Goal: Task Accomplishment & Management: Manage account settings

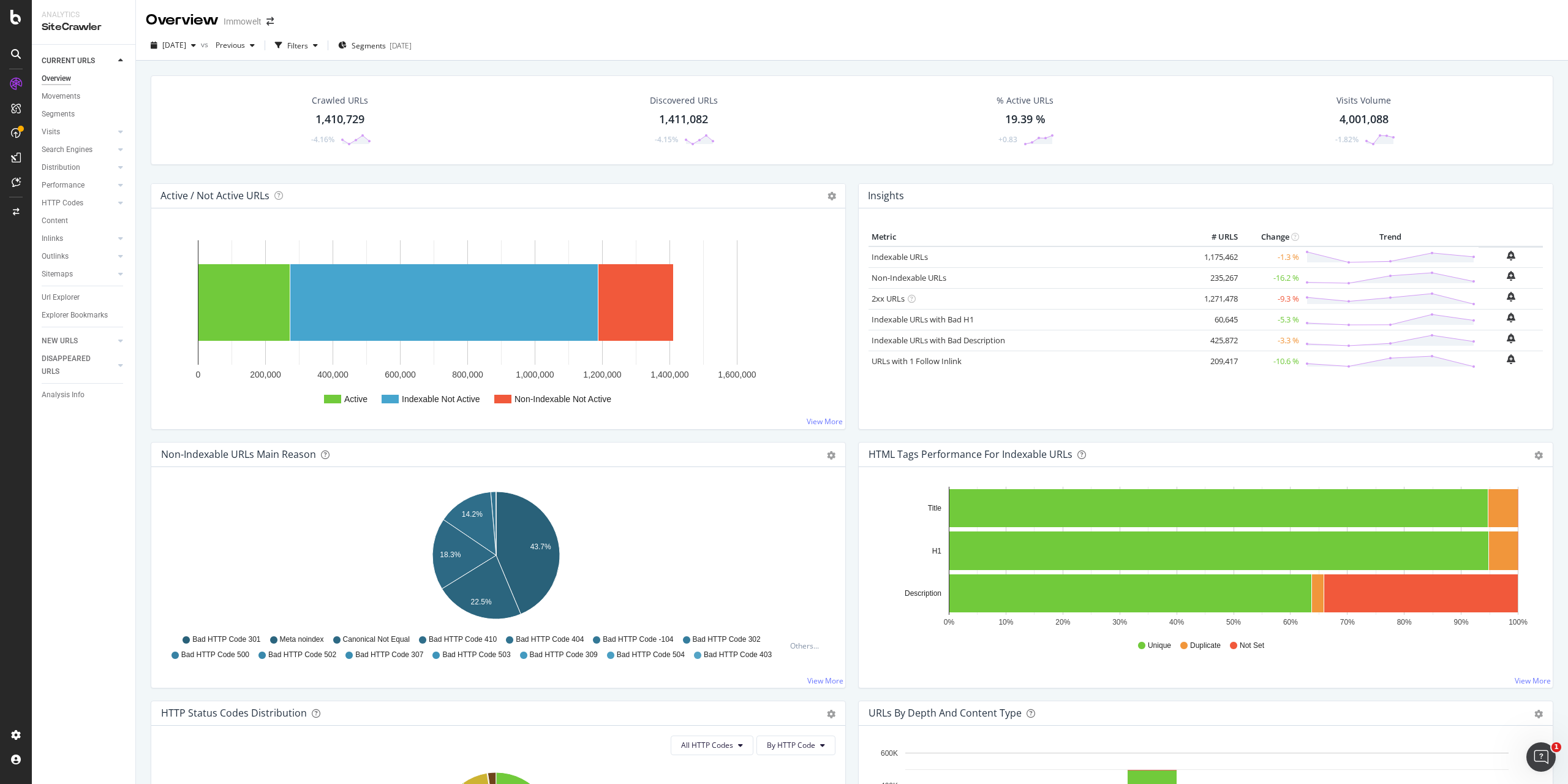
click at [563, 32] on div "[DATE] vs Previous Filters Segments [DATE]" at bounding box center [852, 46] width 1433 height 30
click at [66, 120] on div "AlertPanel" at bounding box center [49, 116] width 35 height 11
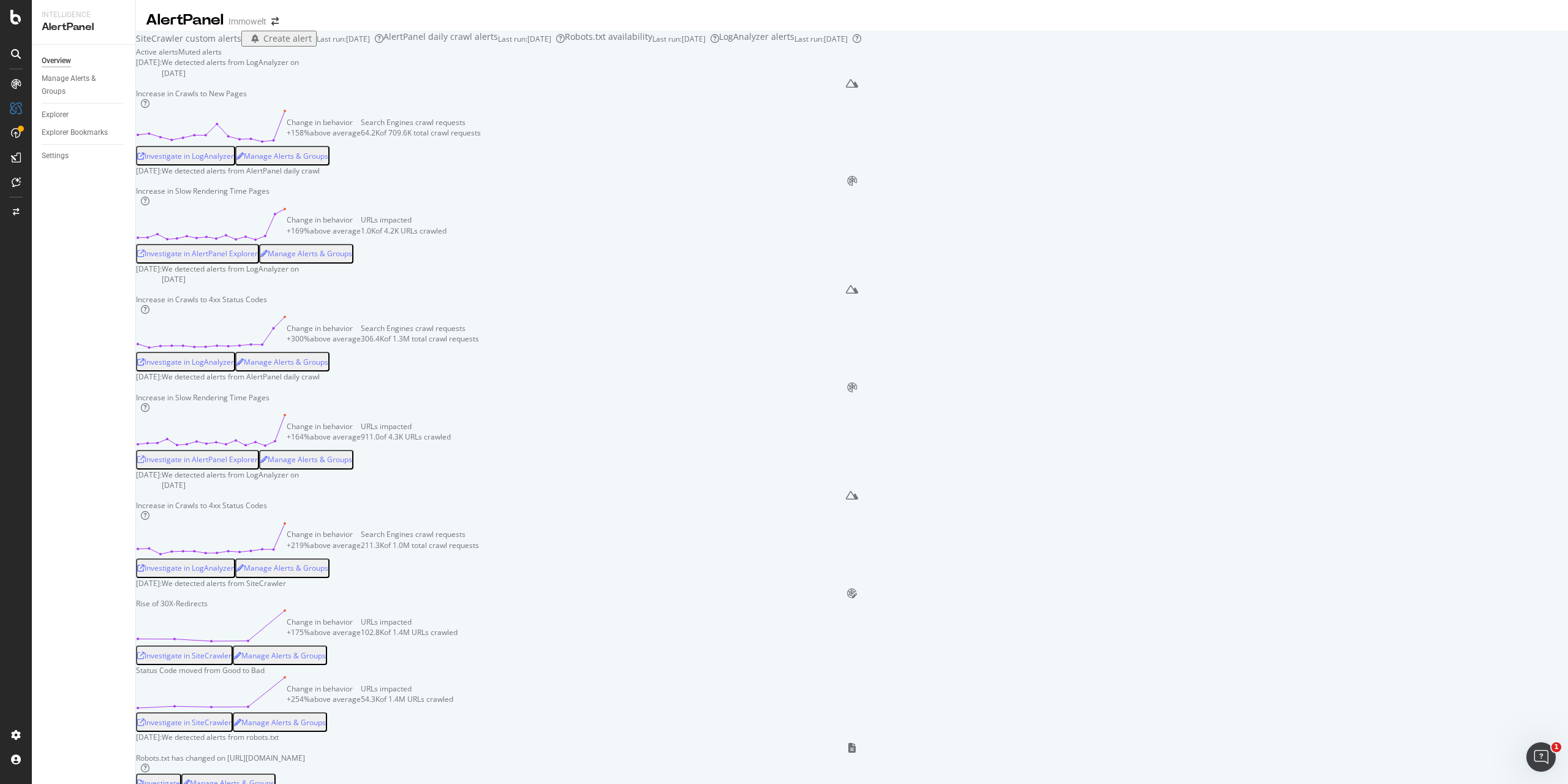
click at [311, 45] on div "Create alert" at bounding box center [288, 39] width 49 height 12
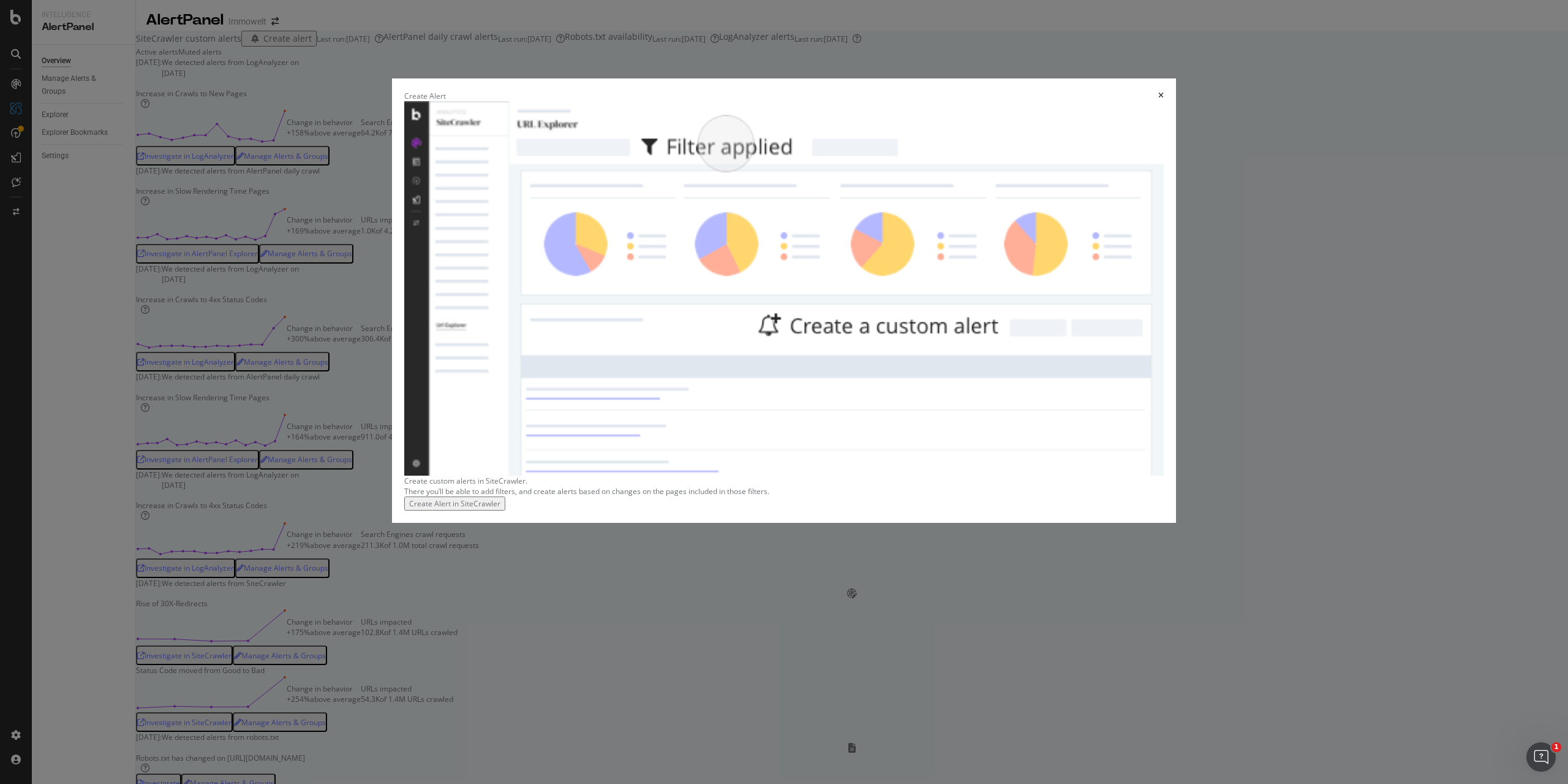
click at [501, 509] on div "Create Alert in SiteCrawler" at bounding box center [454, 503] width 91 height 11
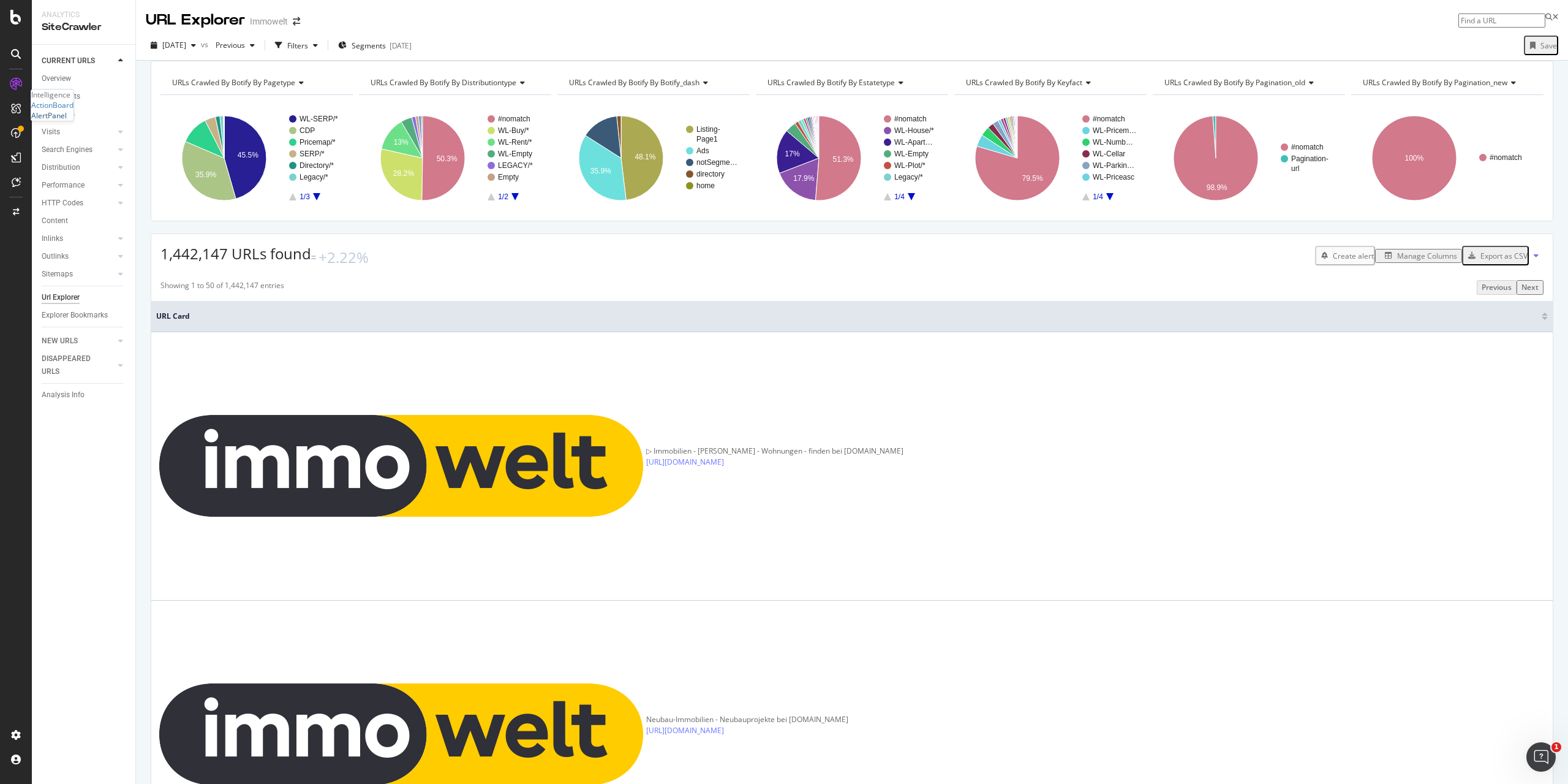
click at [66, 120] on div "AlertPanel" at bounding box center [49, 116] width 35 height 11
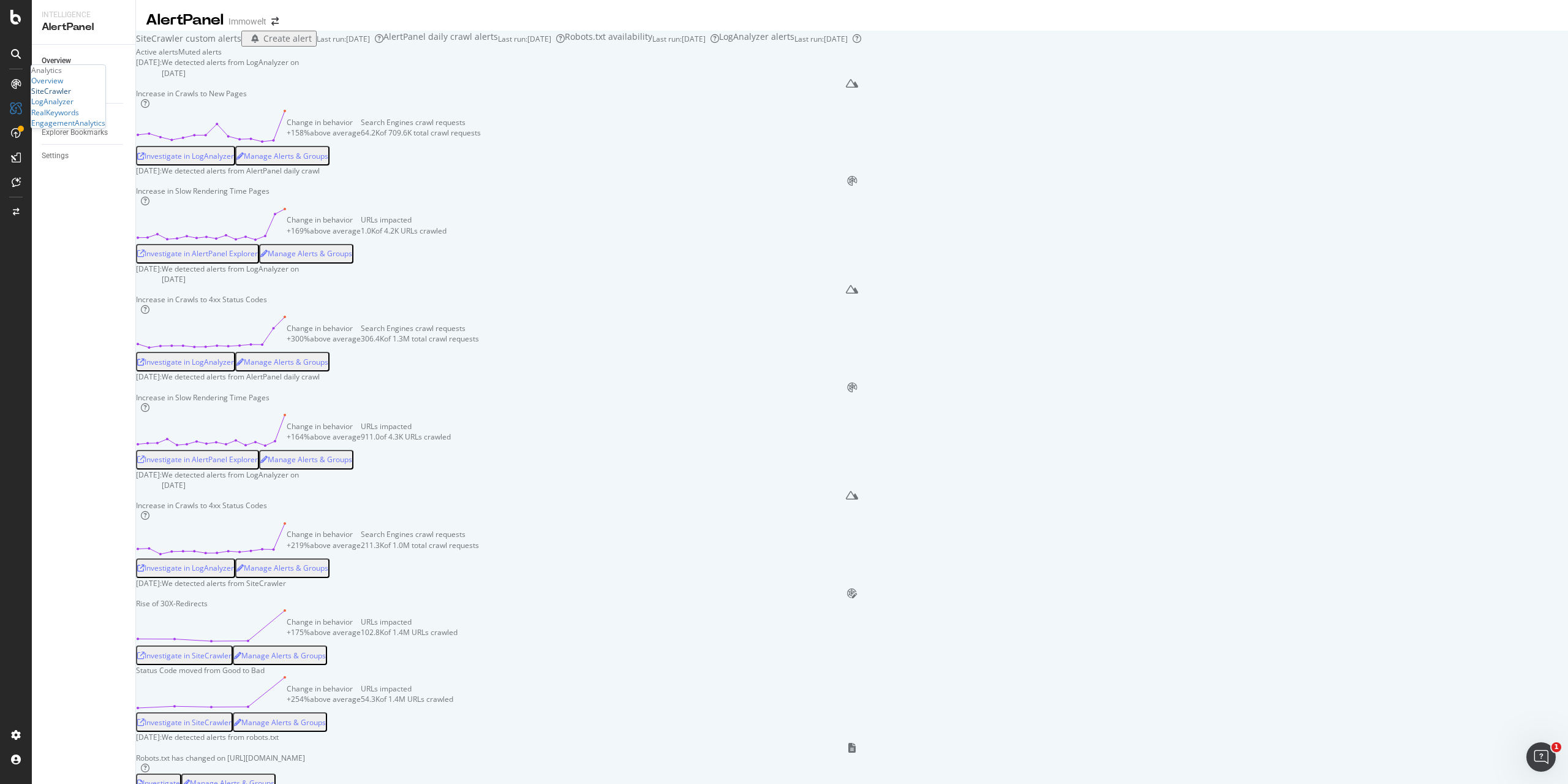
click at [58, 96] on div "SiteCrawler" at bounding box center [50, 91] width 40 height 11
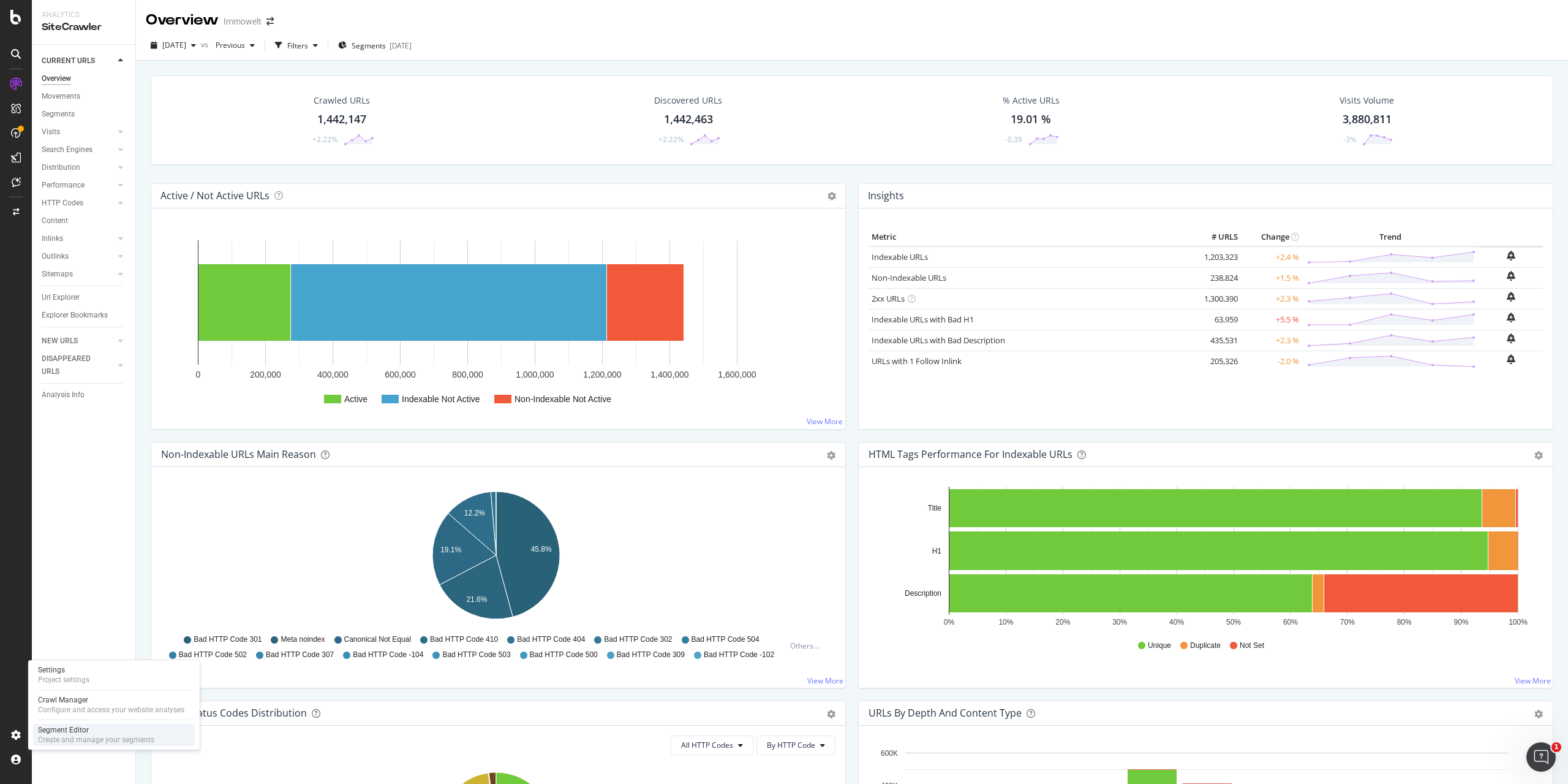
click at [77, 726] on div "Segment Editor" at bounding box center [96, 729] width 117 height 10
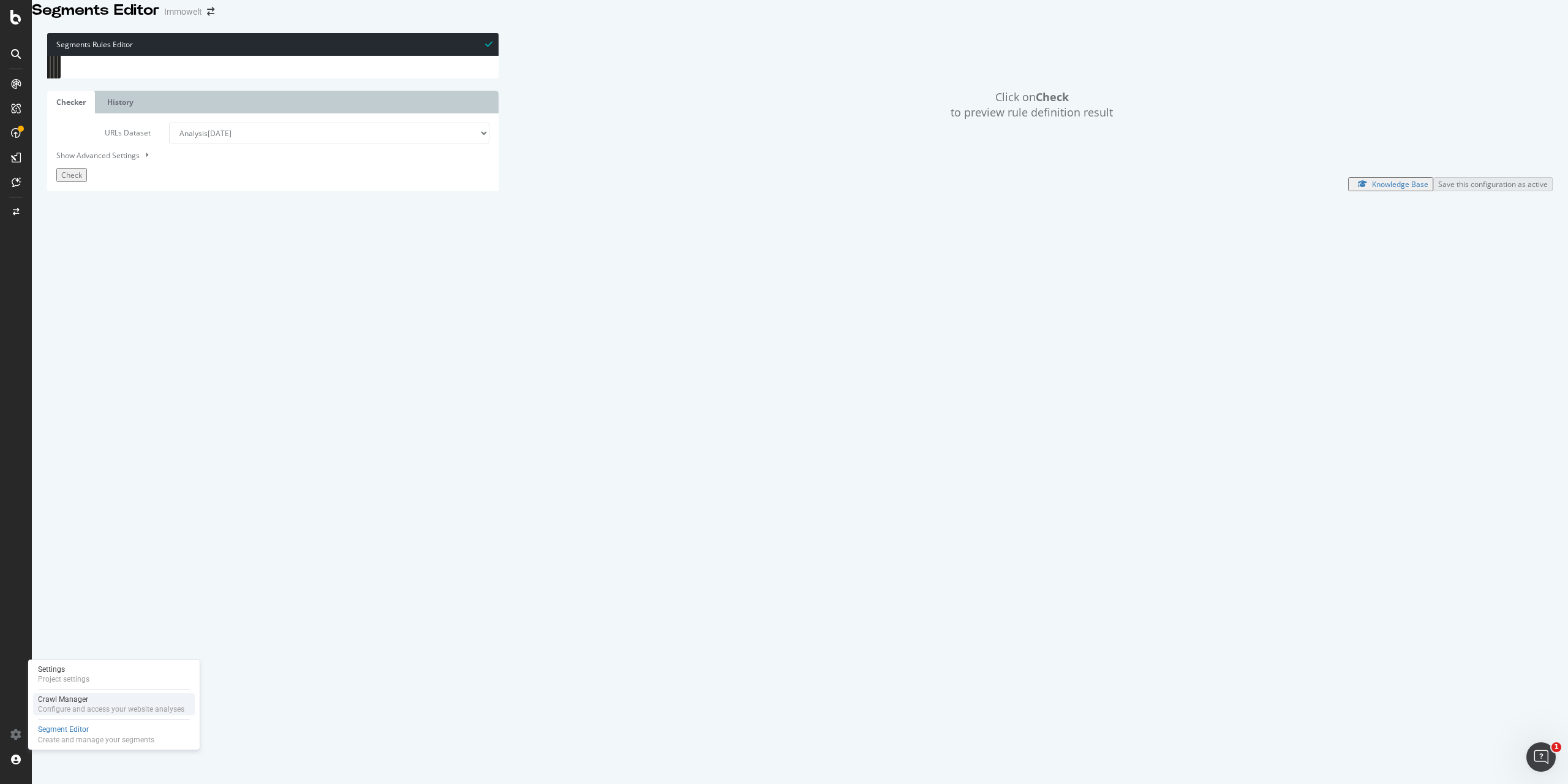
click at [62, 703] on div "Crawl Manager" at bounding box center [111, 698] width 146 height 10
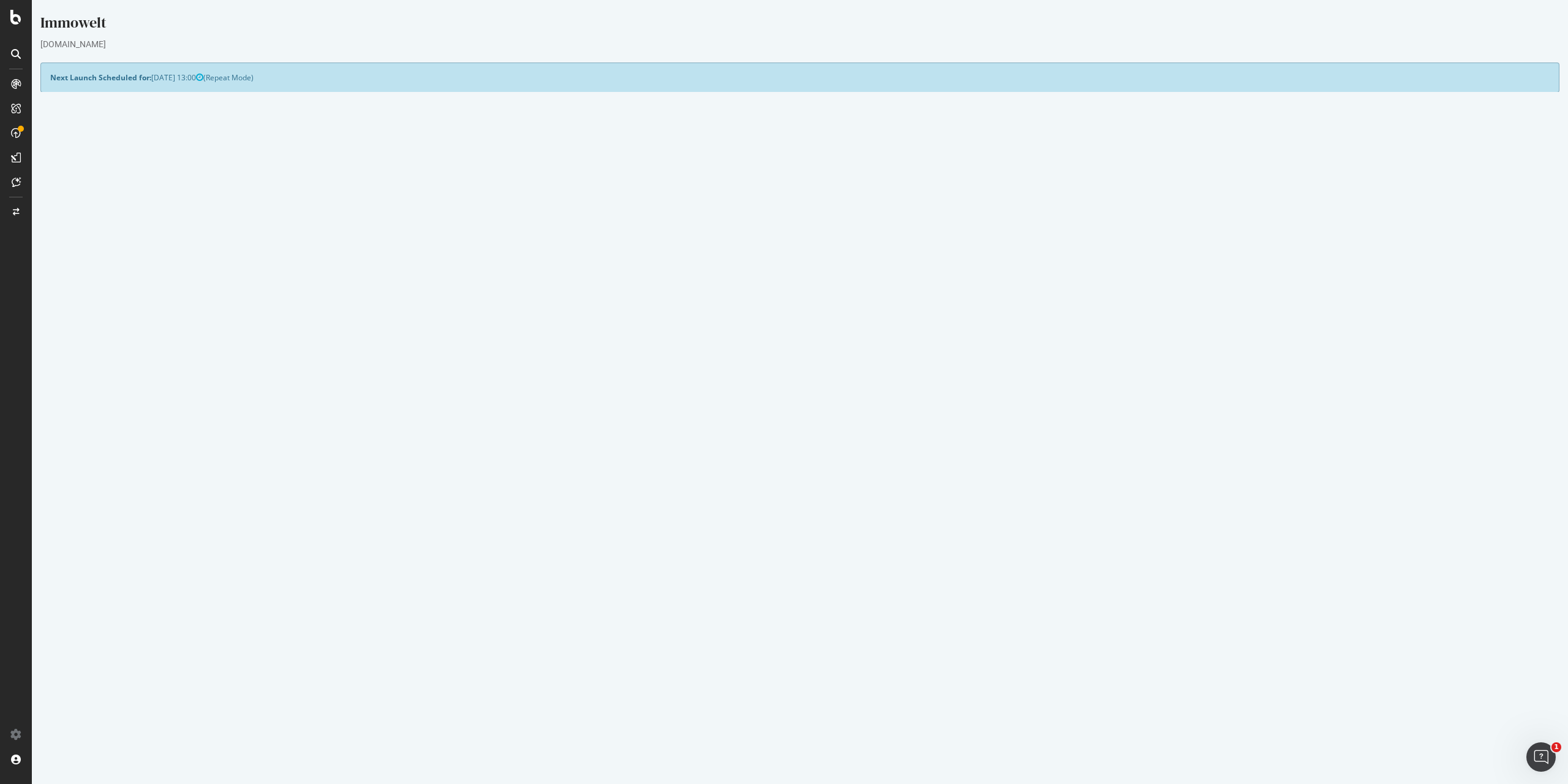
click at [842, 341] on link "Settings" at bounding box center [840, 341] width 27 height 11
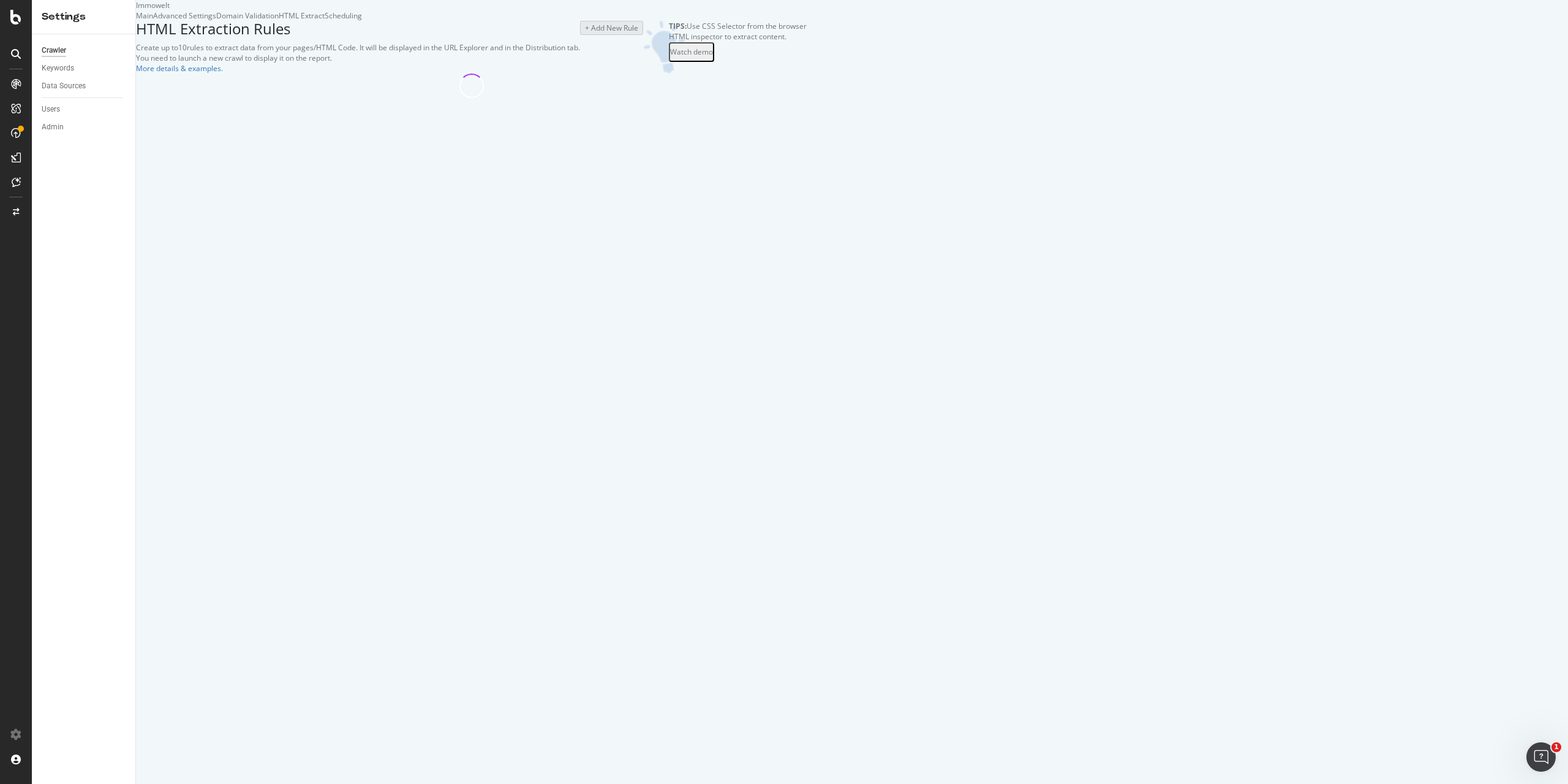
select select "exist"
select select "i"
select select "exist"
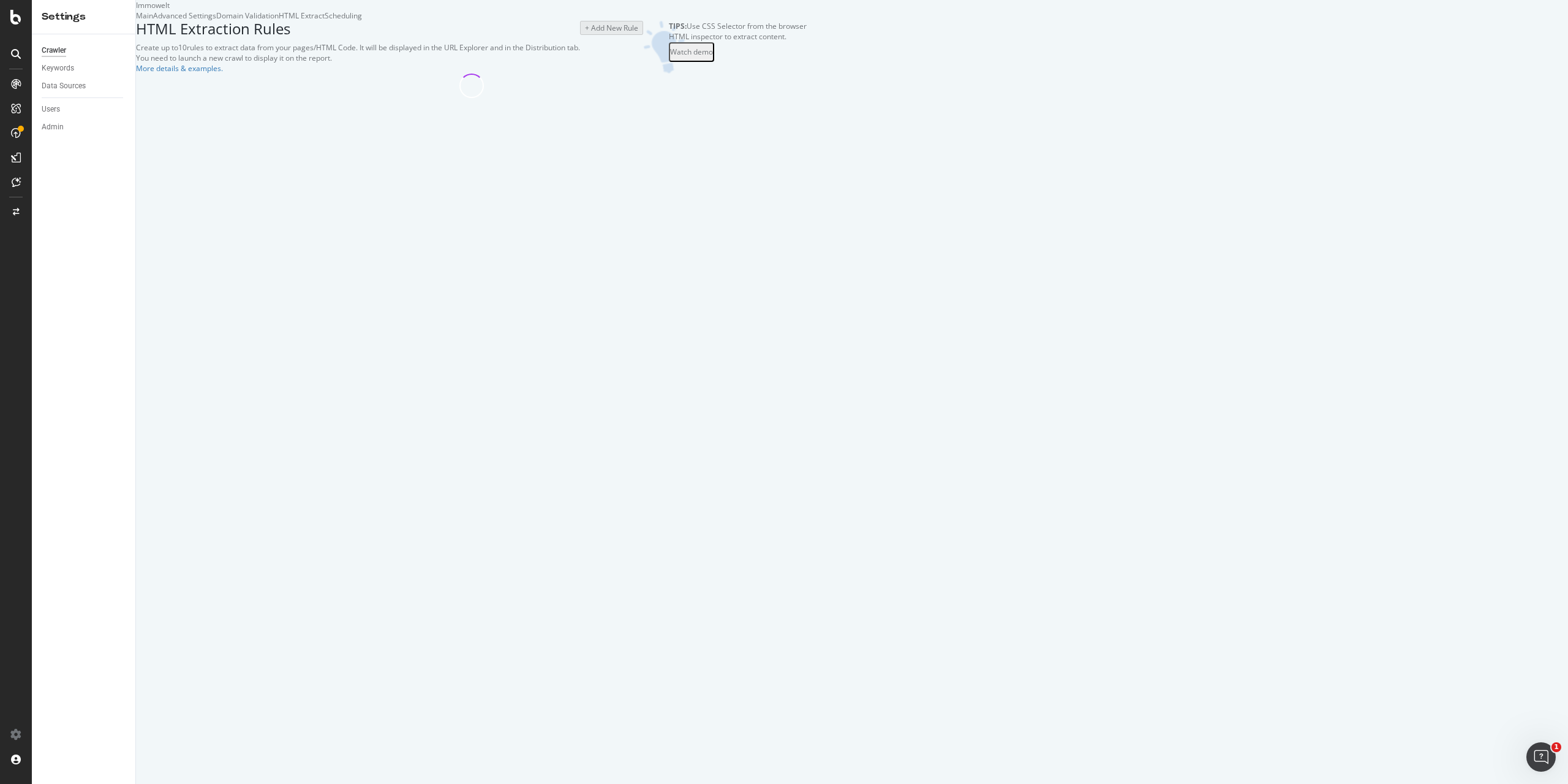
select select "exist"
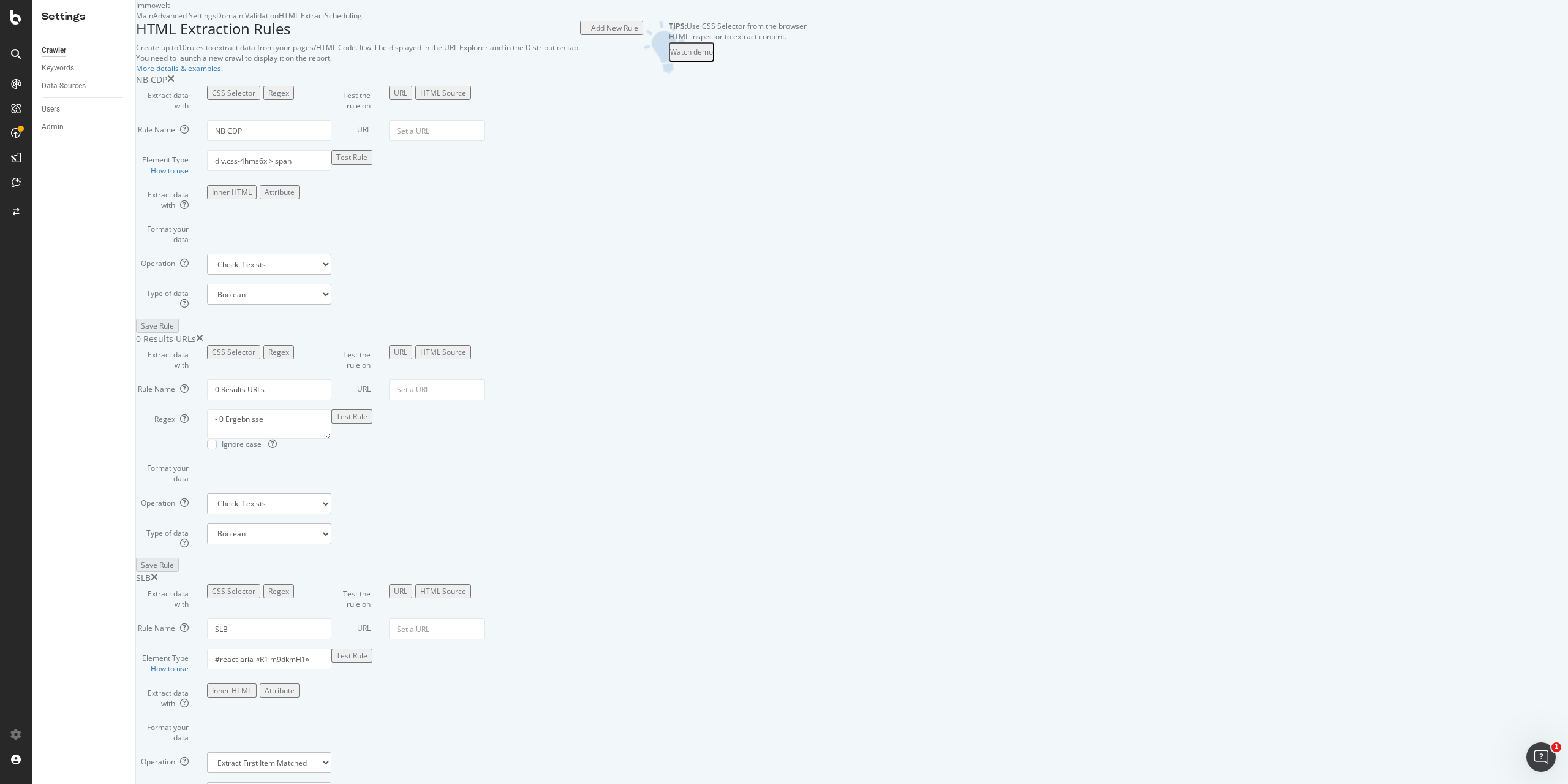
click at [638, 33] on div "+ Add New Rule" at bounding box center [611, 28] width 53 height 11
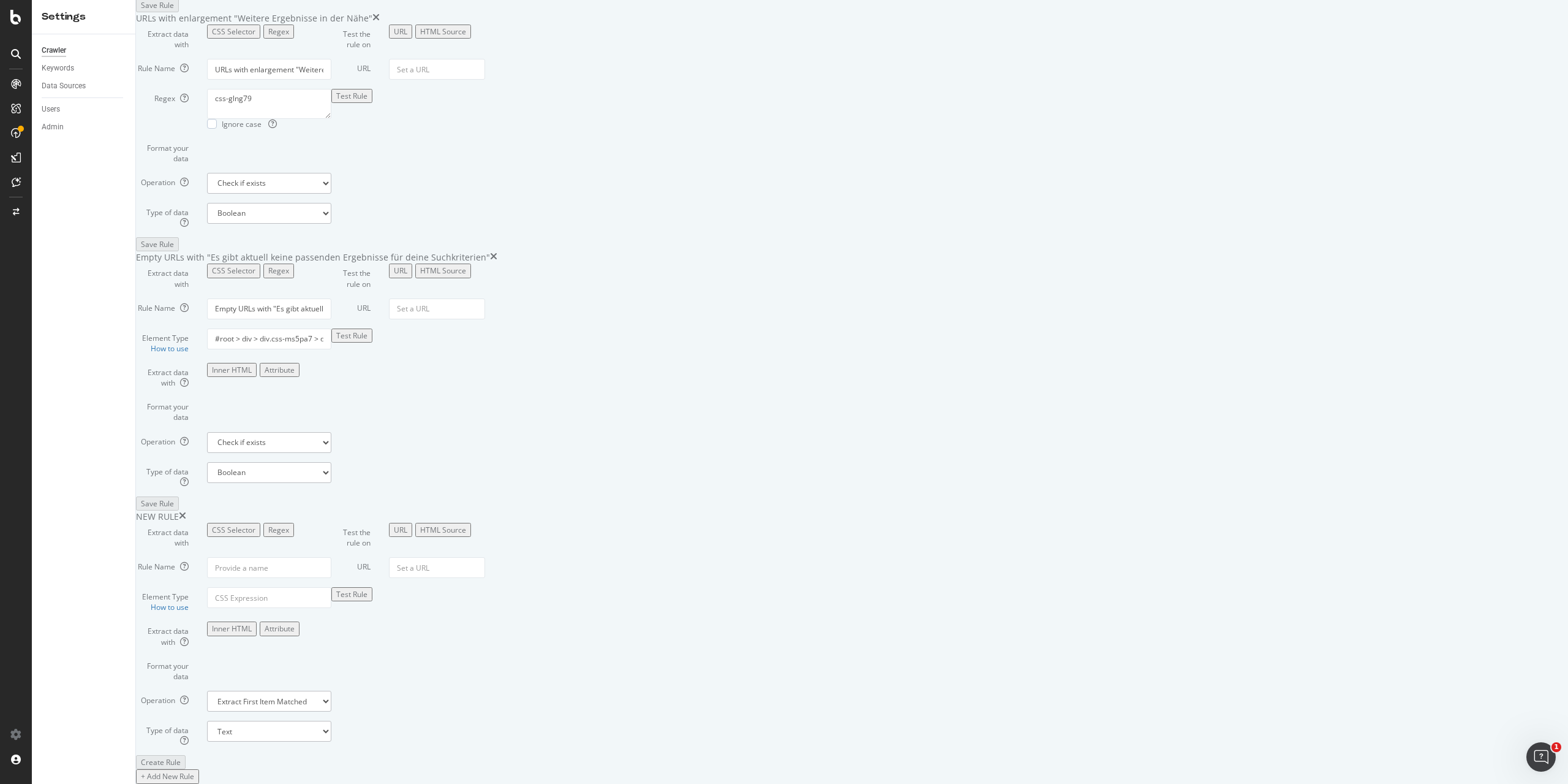
scroll to position [1892, 0]
click at [332, 587] on input "Element Type How to use" at bounding box center [269, 597] width 125 height 21
paste input "#root > div.css-1goi9xp > div.css-1vy72bq > div.css-1okavp1 > div:nth-child(9)"
type input "#root > div.css-1goi9xp > div.css-1vy72bq > div.css-1okavp1 > div:nth-child(9)"
click at [332, 557] on input "Rule Name" at bounding box center [269, 567] width 125 height 21
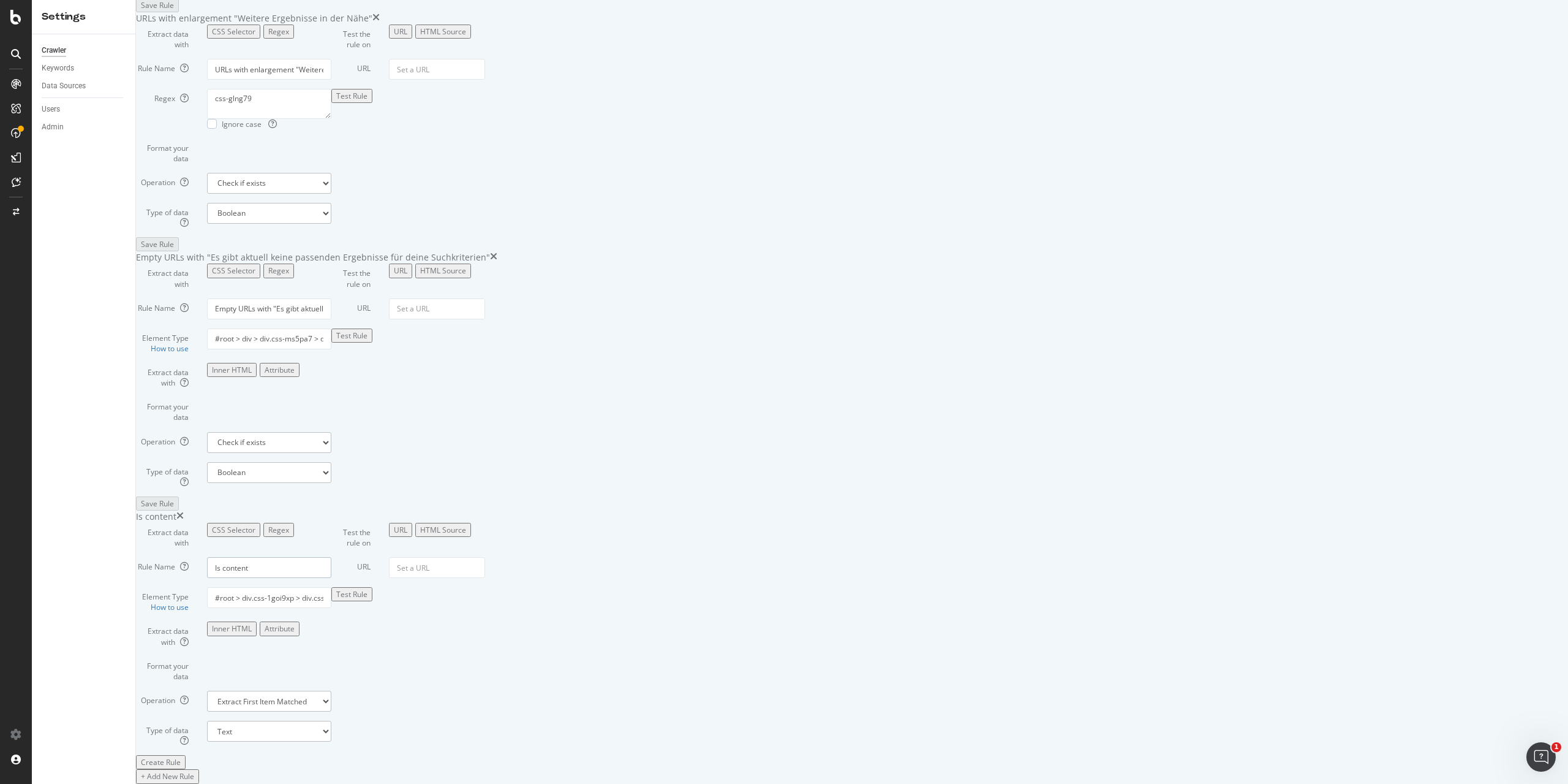
type input "Is"
type input "AI"
type input "Presence of AI Content"
click at [332, 720] on select "Text Integer number Floating point number Date" at bounding box center [269, 731] width 125 height 21
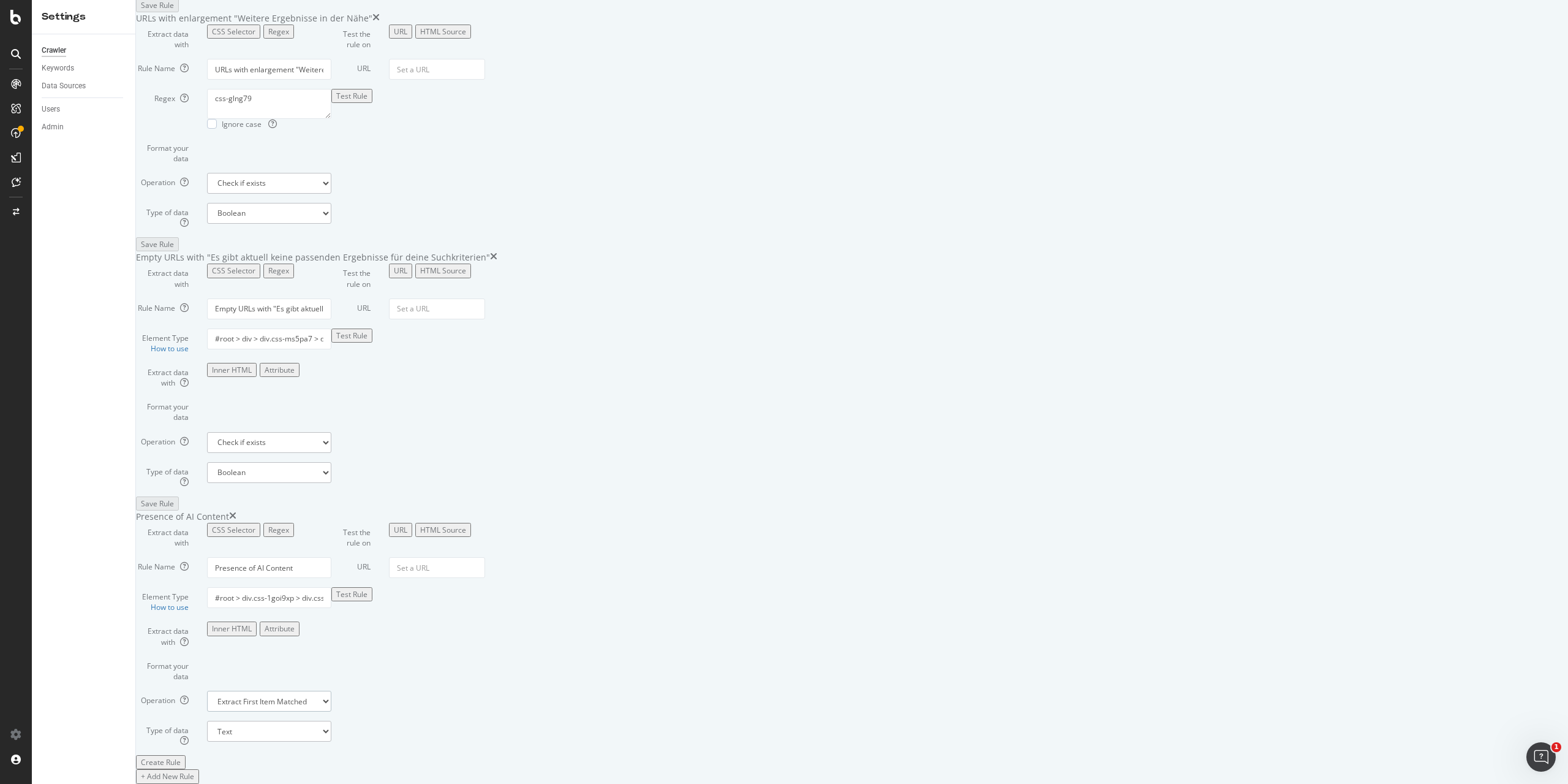
click at [332, 690] on select "Extract First Item Matched Extract First 3 Items Matched Count Number of Occure…" at bounding box center [269, 701] width 125 height 21
select select "exist"
click at [332, 690] on select "Extract First Item Matched Extract First 3 Items Matched Count Number of Occure…" at bounding box center [269, 701] width 125 height 21
select select "b"
click at [332, 720] on select "Boolean" at bounding box center [269, 731] width 125 height 21
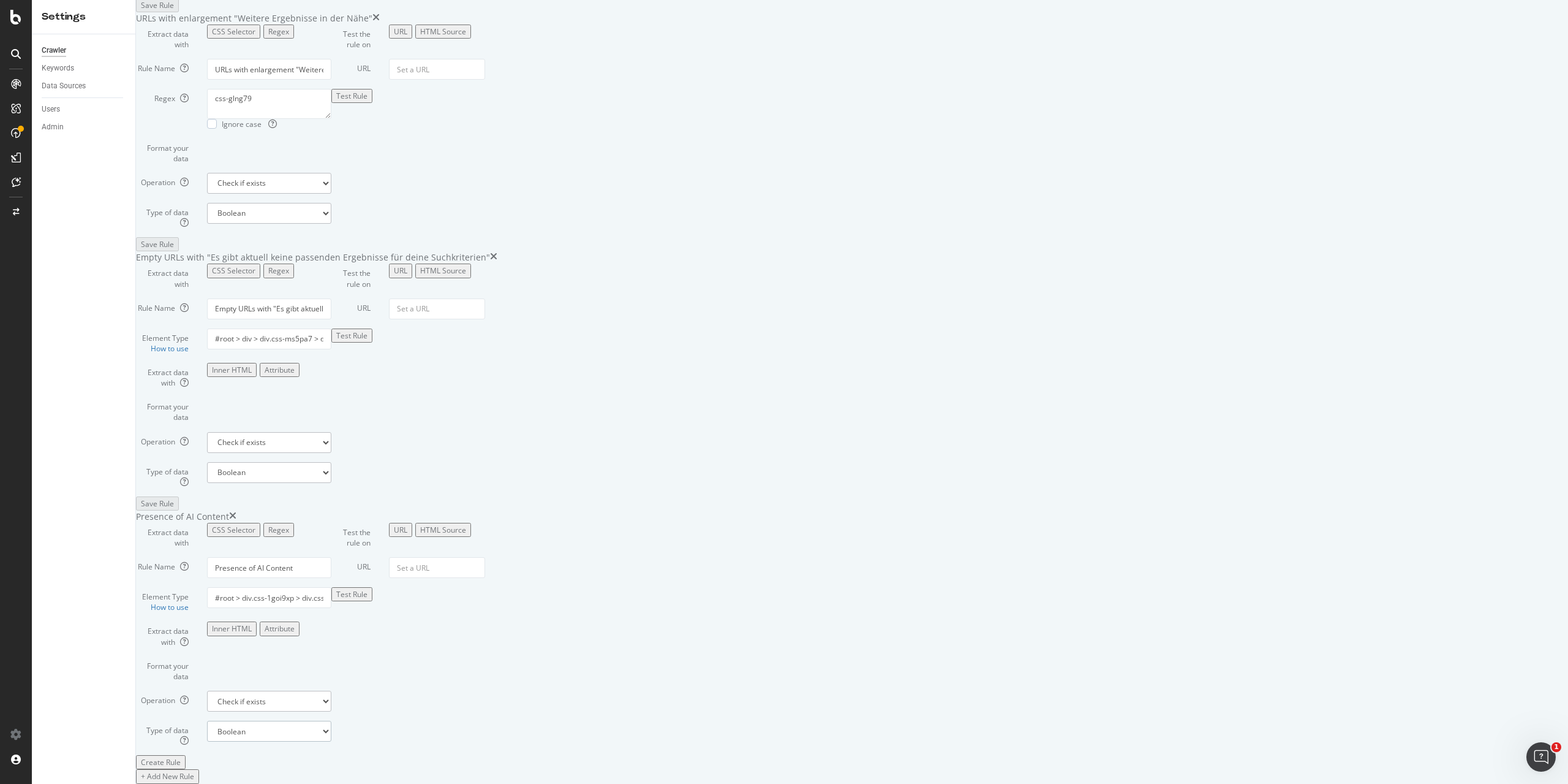
click at [332, 720] on select "Boolean" at bounding box center [269, 731] width 125 height 21
click at [485, 557] on input "URL" at bounding box center [437, 567] width 96 height 21
paste input "[URL][DOMAIN_NAME]"
type input "[URL][DOMAIN_NAME]"
click at [367, 588] on div "Test Rule" at bounding box center [351, 594] width 31 height 11
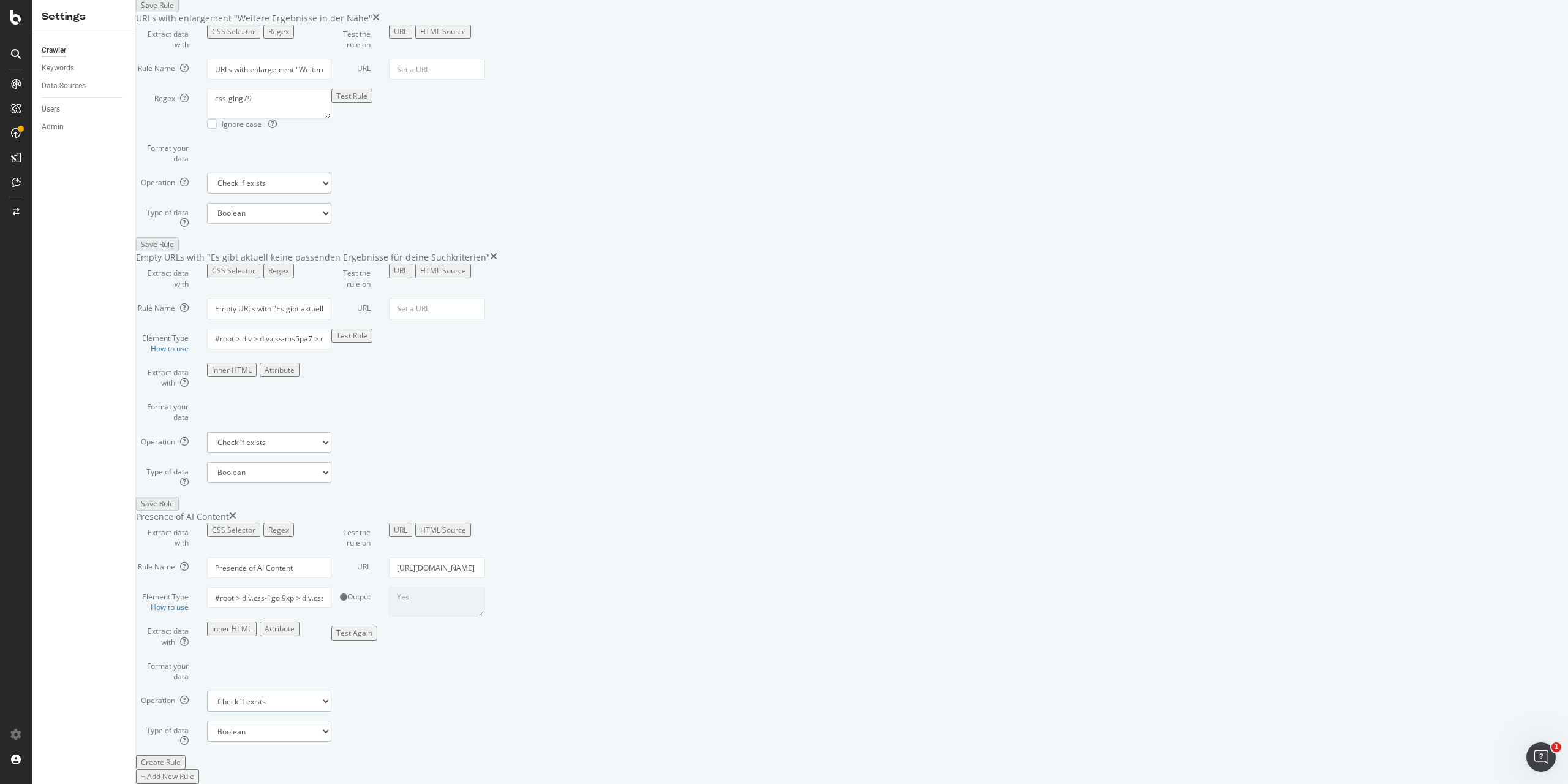
click at [332, 690] on select "Extract First Item Matched Extract First 3 Items Matched Count Number of Occure…" at bounding box center [269, 701] width 125 height 21
click at [332, 587] on input "#root > div.css-1goi9xp > div.css-1vy72bq > div.css-1okavp1 > div:nth-child(9)" at bounding box center [269, 597] width 125 height 21
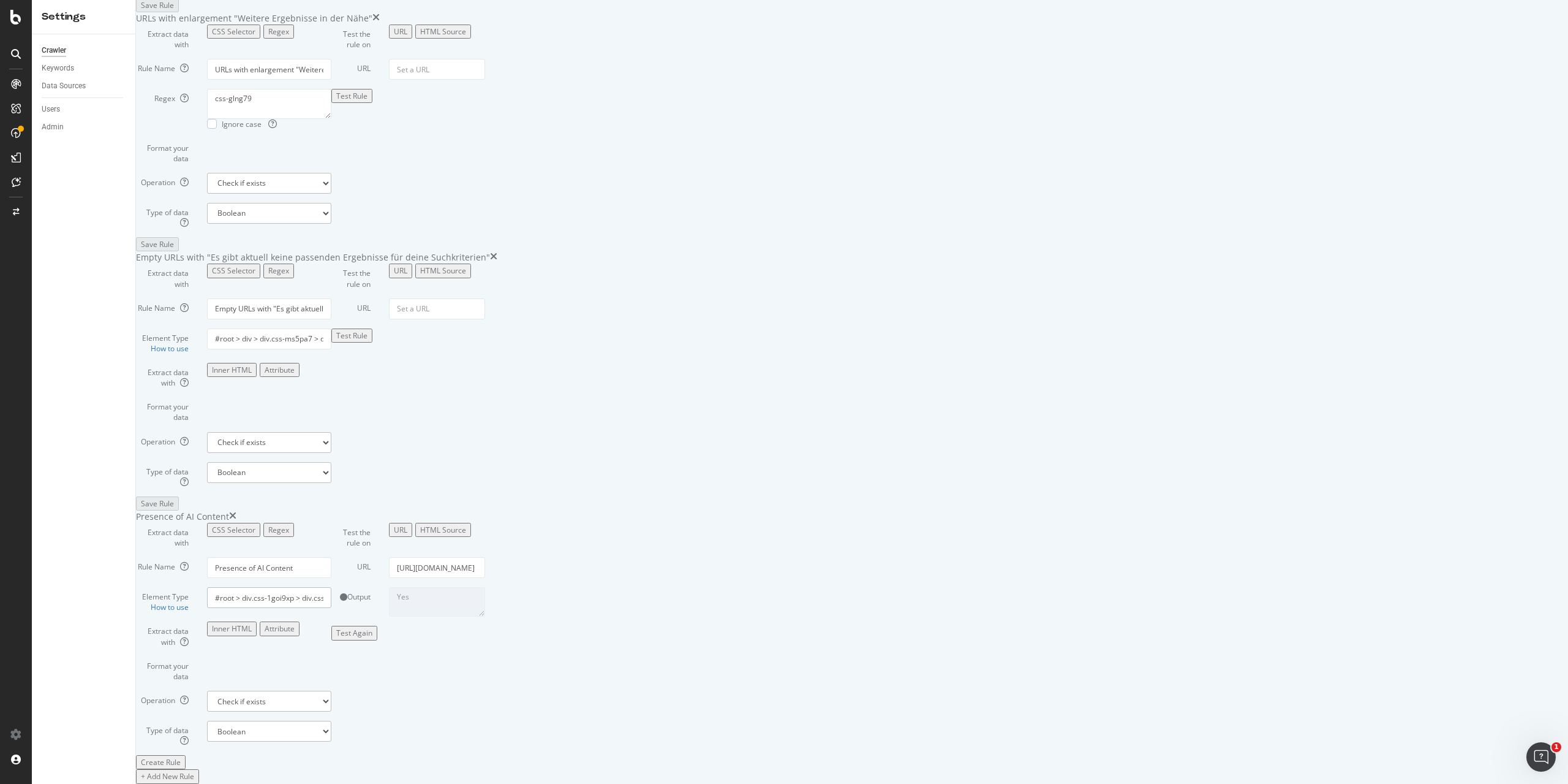
paste input "hub-content"
type input "#hub-content"
click at [332, 690] on select "Extract First Item Matched Extract First 3 Items Matched Count Number of Occure…" at bounding box center [269, 701] width 125 height 21
select select "first"
click at [332, 690] on select "Extract First Item Matched Extract First 3 Items Matched Count Number of Occure…" at bounding box center [269, 701] width 125 height 21
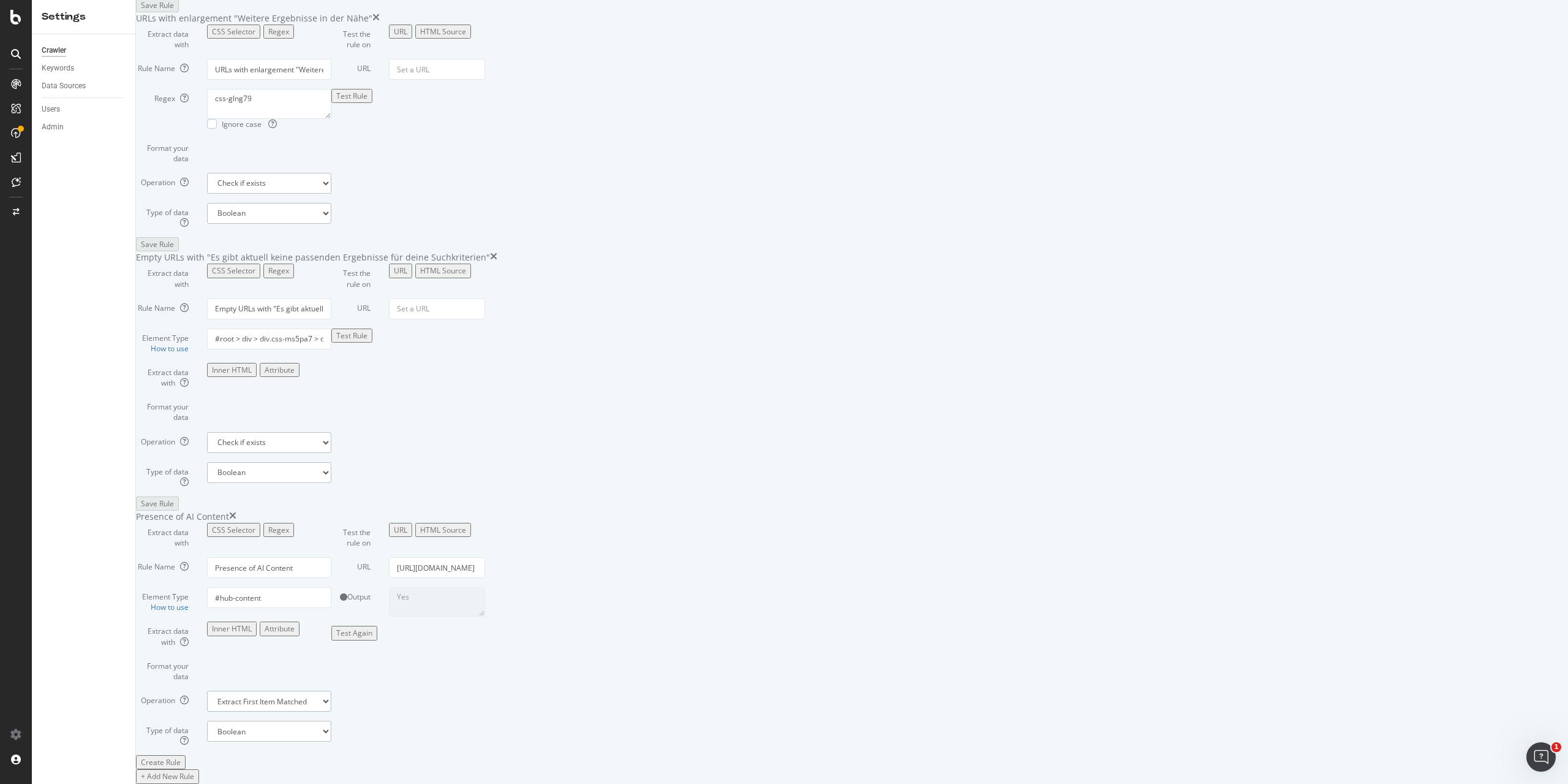
select select "s"
click at [332, 720] on select "Text Integer number Floating point number Date" at bounding box center [269, 731] width 125 height 21
click at [373, 638] on div "Test Again" at bounding box center [354, 633] width 36 height 11
click at [367, 588] on div "Test Rule" at bounding box center [351, 594] width 31 height 11
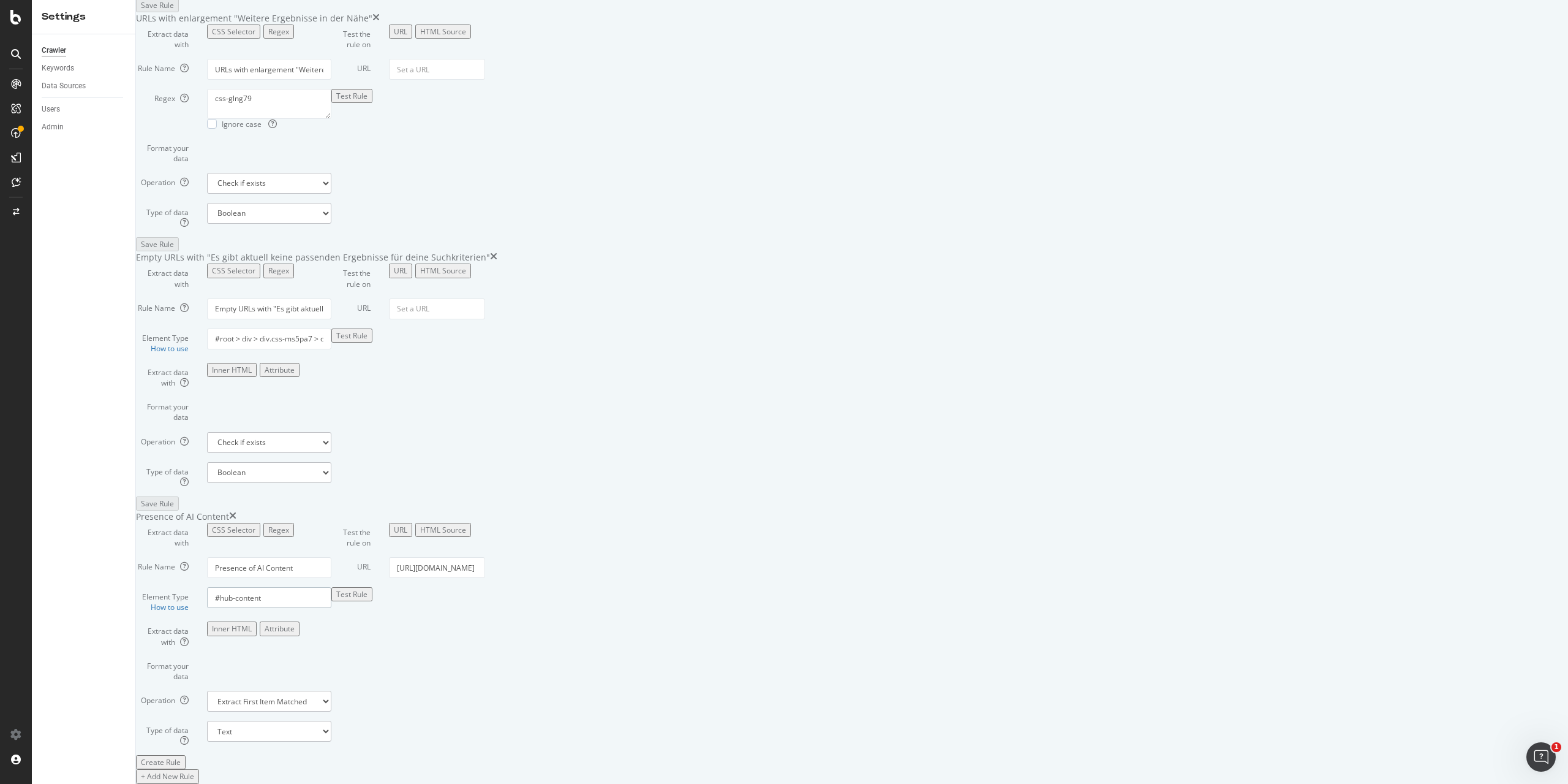
click at [332, 587] on input "#hub-content" at bounding box center [269, 597] width 125 height 21
paste input "root > div.css-1goi9xp > div.css-1vy72bq > div.css-1okavp1 > div:nth-child(9)"
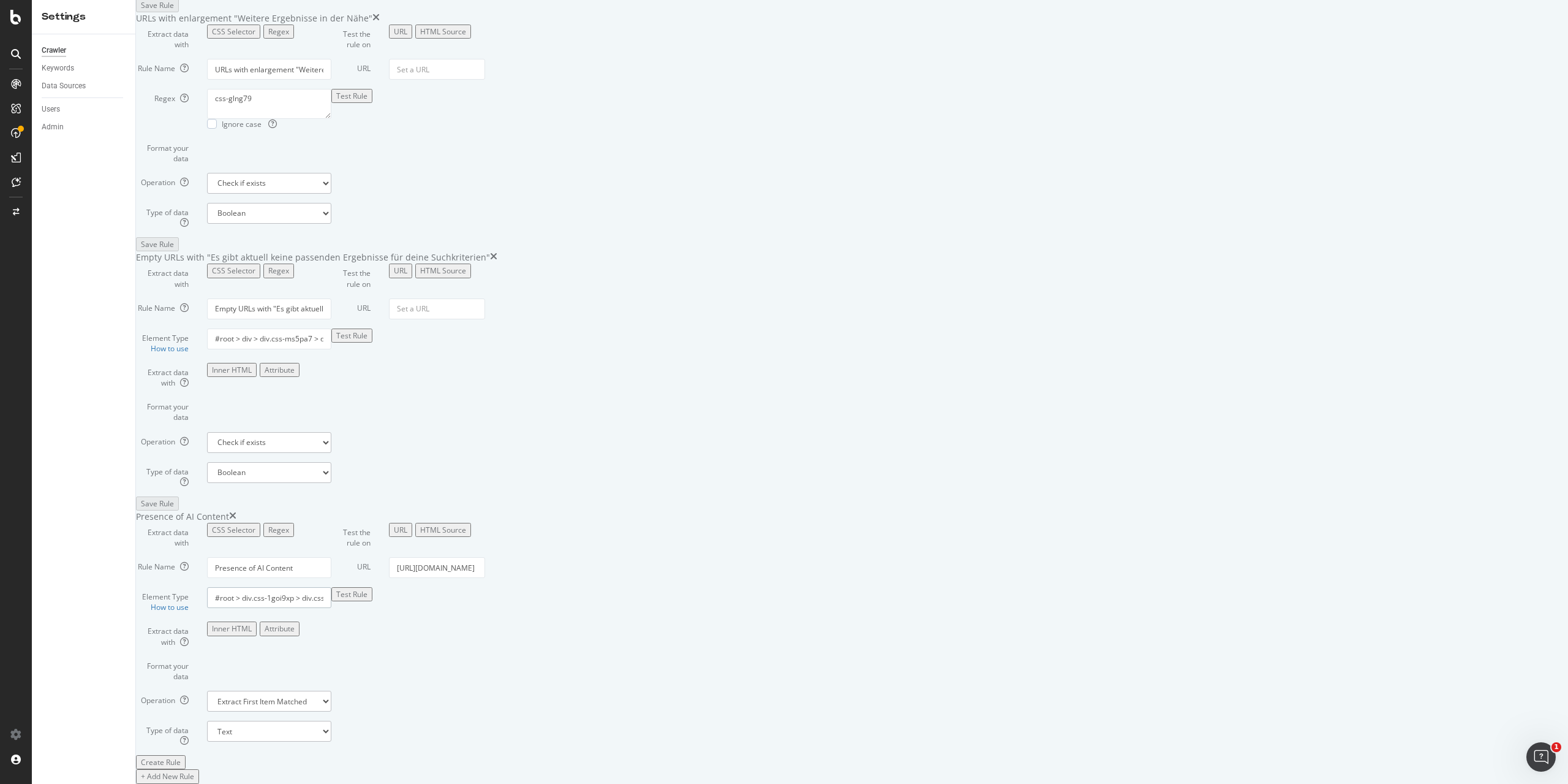
drag, startPoint x: 634, startPoint y: 527, endPoint x: 782, endPoint y: 527, distance: 148.0
click at [332, 587] on input "#root > div.css-1goi9xp > div.css-1vy72bq > div.css-1okavp1 > div:nth-child(9)" at bounding box center [269, 597] width 125 height 21
type input "div.css-1vy72bq > div.css-1okavp1"
click at [367, 588] on div "Test Rule" at bounding box center [351, 594] width 31 height 11
click at [236, 511] on icon "times" at bounding box center [233, 517] width 7 height 12
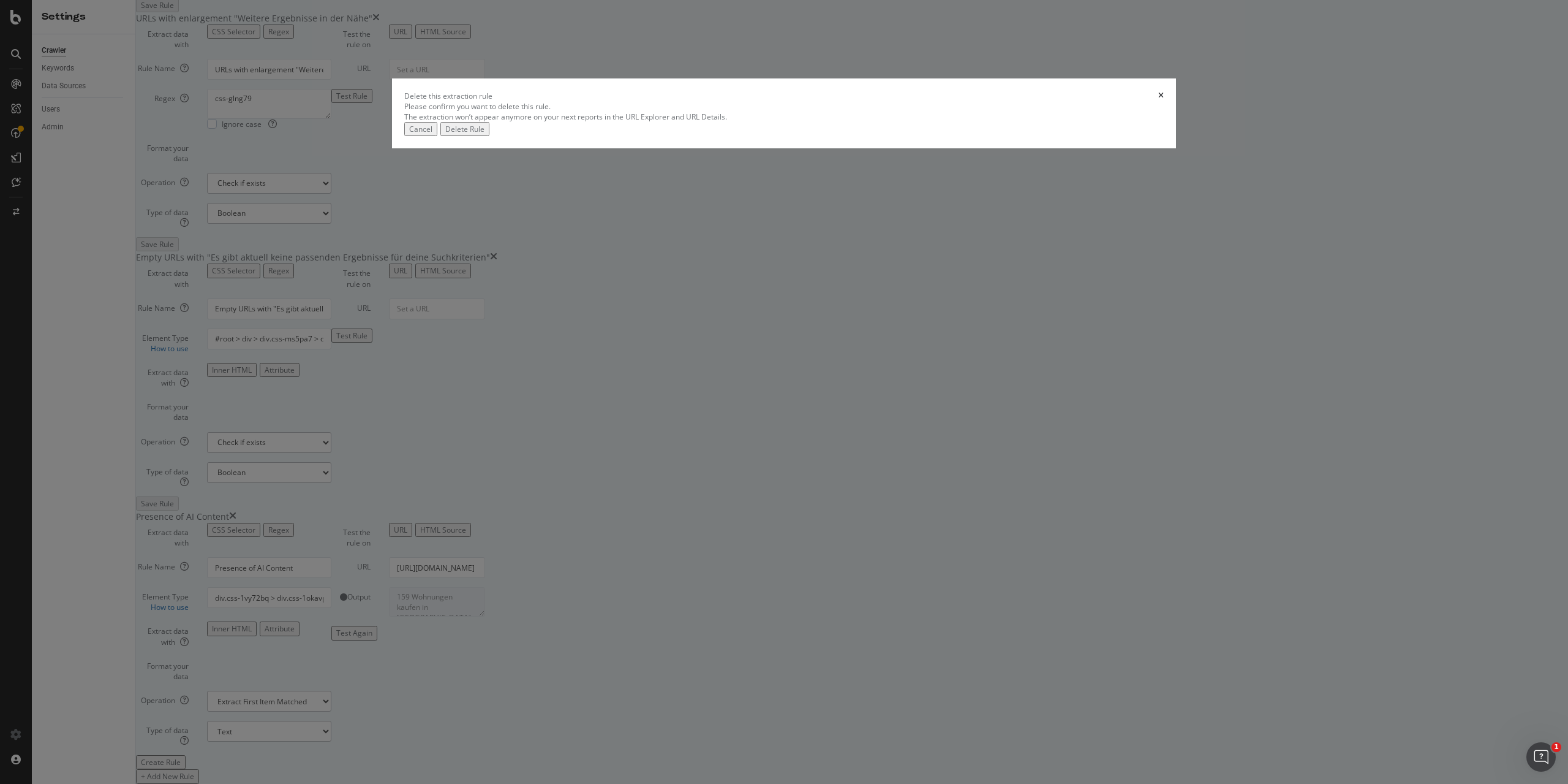
click at [485, 135] on div "Delete Rule" at bounding box center [465, 129] width 39 height 11
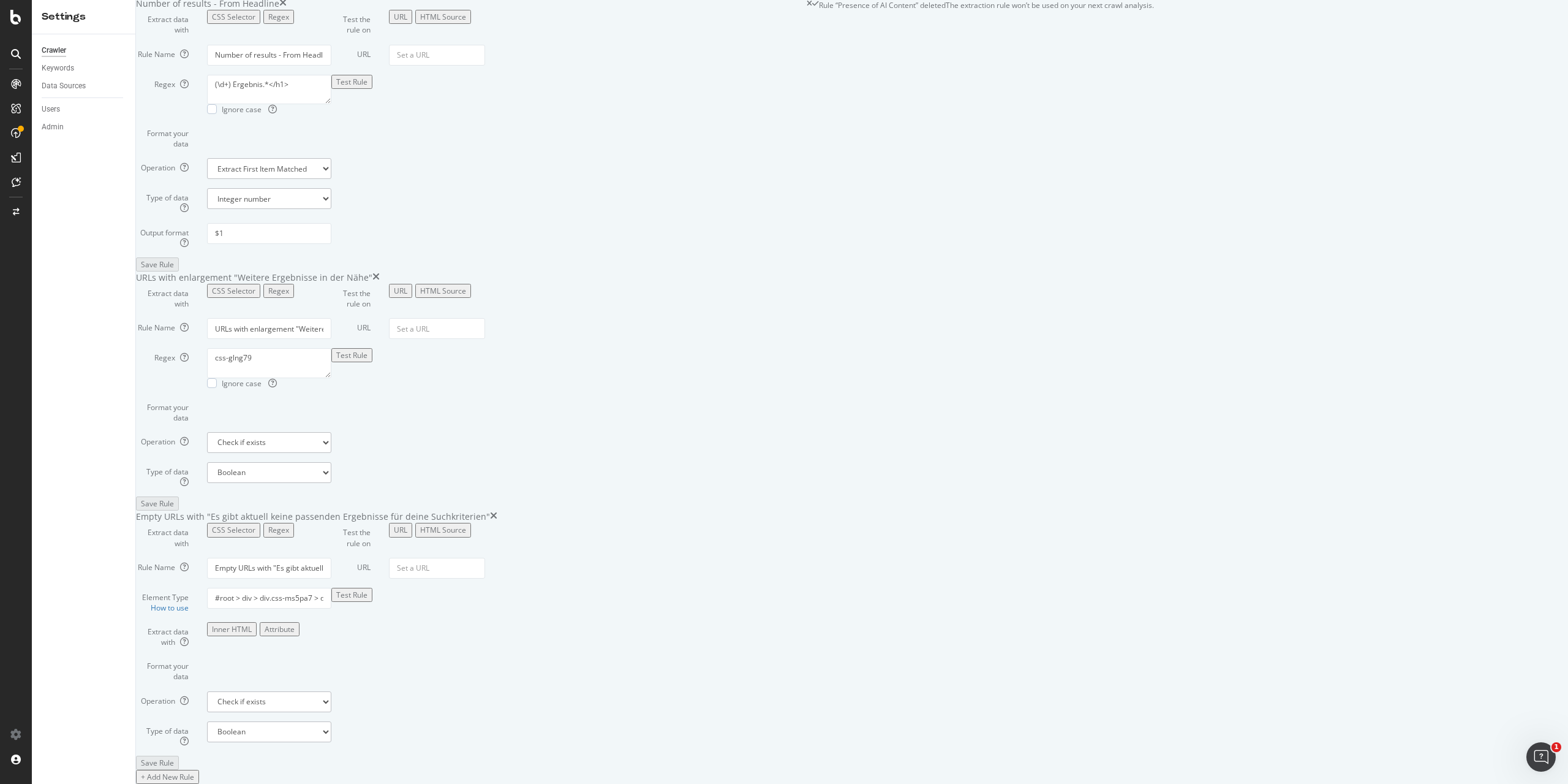
scroll to position [1592, 0]
